Goal: Task Accomplishment & Management: Manage account settings

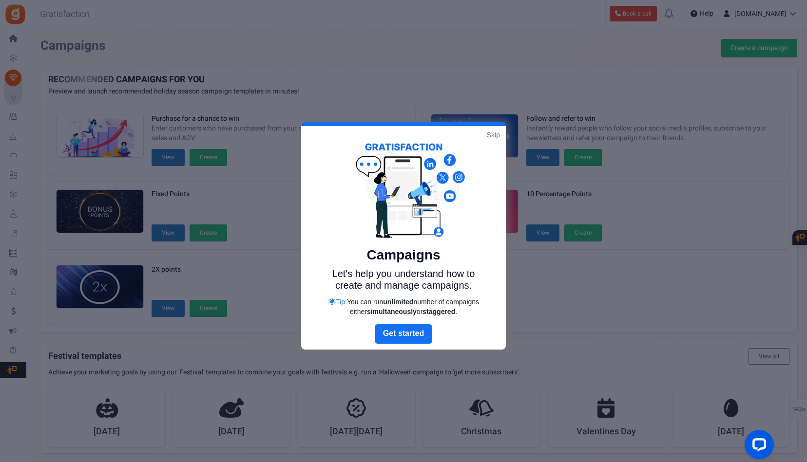
click at [491, 133] on link "Skip" at bounding box center [493, 135] width 13 height 10
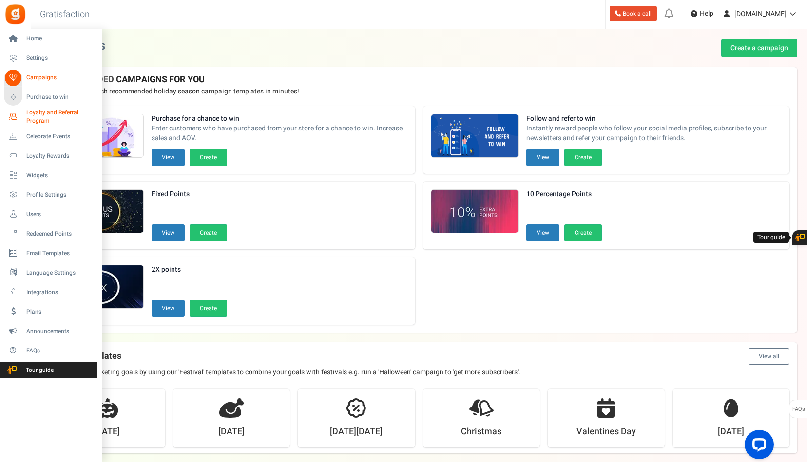
click at [32, 113] on span "Loyalty and Referral Program" at bounding box center [61, 117] width 71 height 17
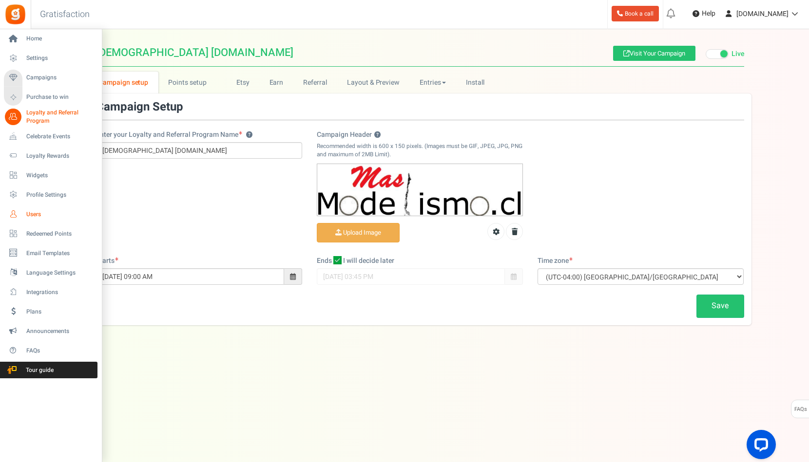
click at [36, 214] on span "Users" at bounding box center [60, 214] width 68 height 8
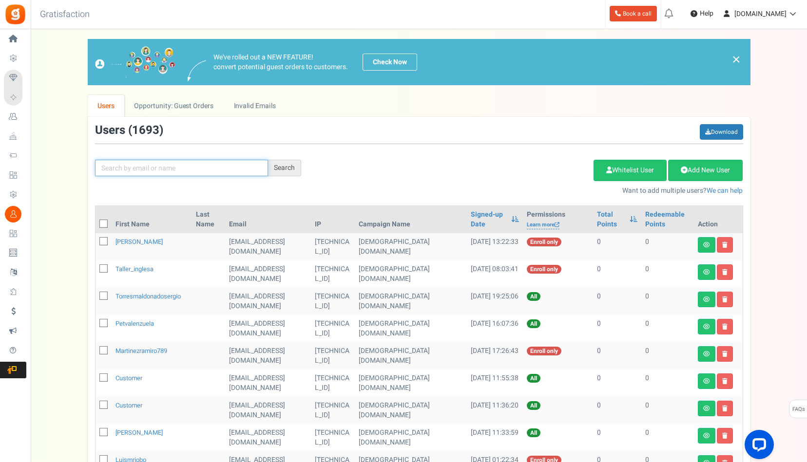
click at [177, 169] on input "text" at bounding box center [181, 168] width 173 height 17
type input "[PERSON_NAME]"
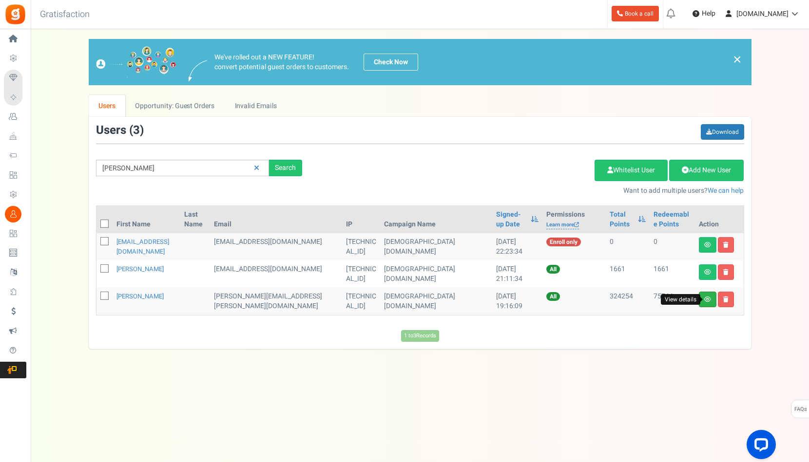
click at [708, 300] on icon at bounding box center [707, 300] width 7 height 6
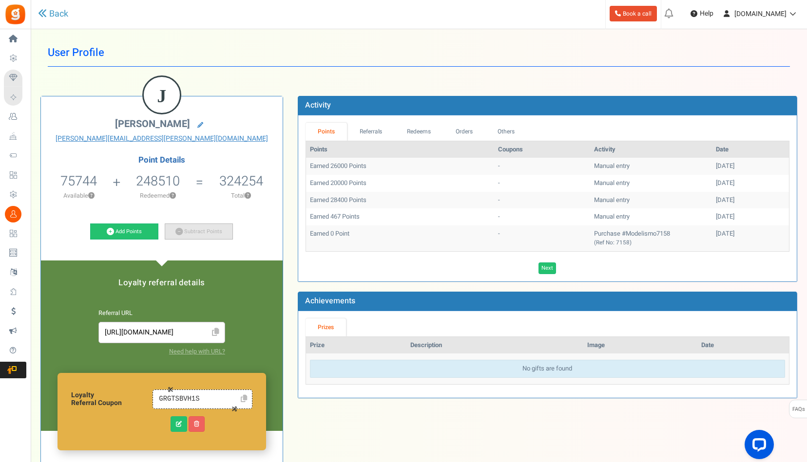
click at [186, 233] on link "Subtract Points" at bounding box center [199, 232] width 68 height 17
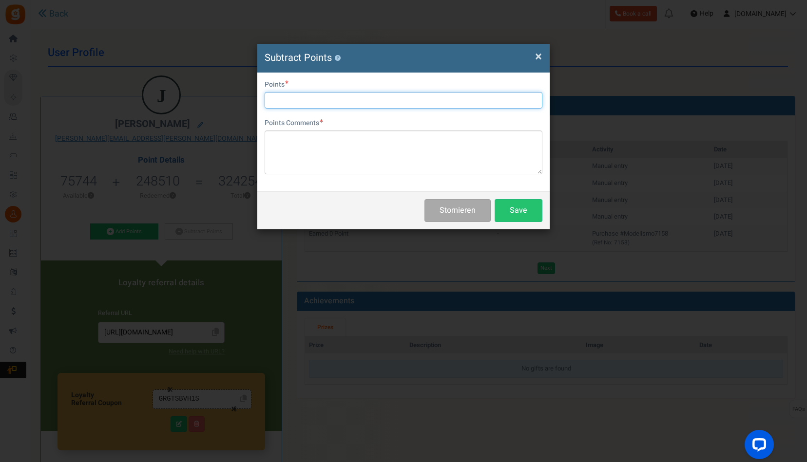
click at [307, 100] on input "text" at bounding box center [404, 100] width 278 height 17
type input "73650"
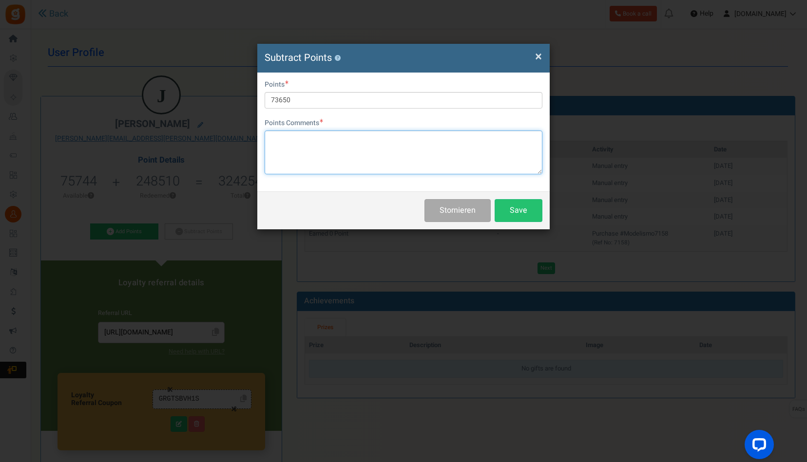
click at [309, 144] on textarea at bounding box center [404, 153] width 278 height 44
type textarea "[DATE] Einkauf"
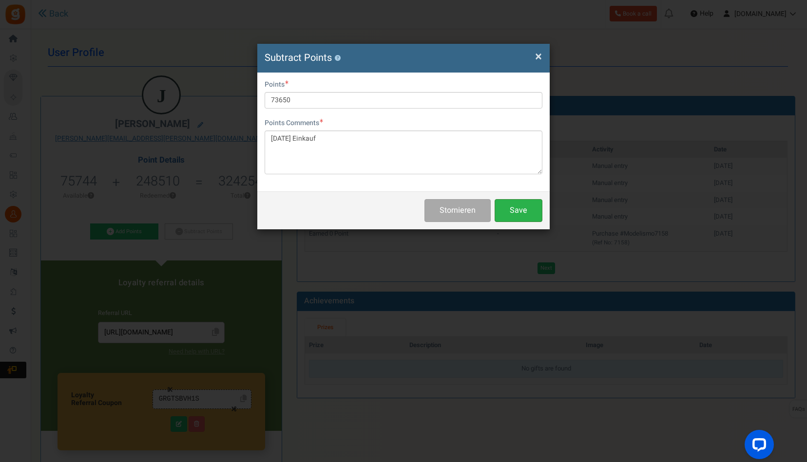
click at [510, 211] on button "Save" at bounding box center [518, 210] width 48 height 23
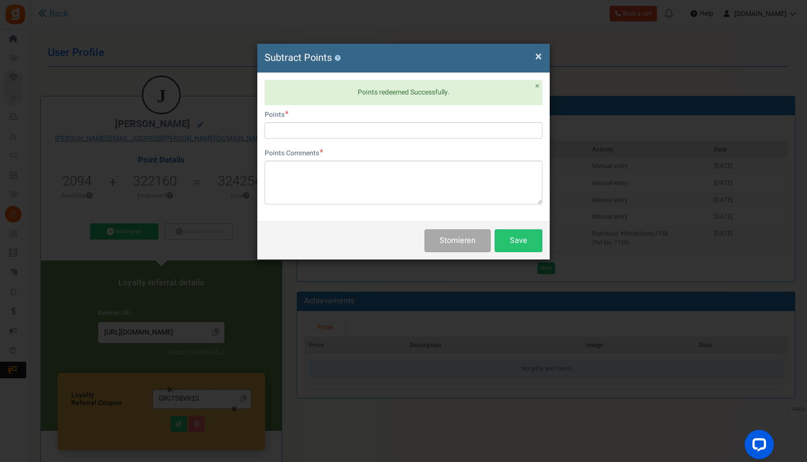
click at [538, 59] on span "×" at bounding box center [538, 56] width 7 height 19
